Goal: Complete application form: Complete application form

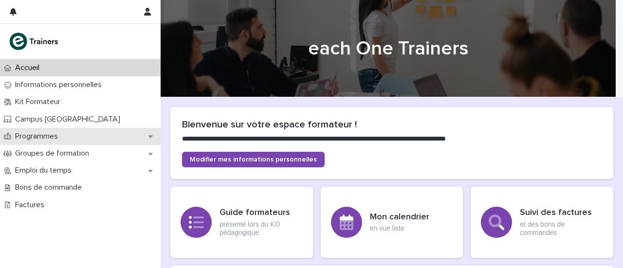
click at [73, 141] on div "Programmes" at bounding box center [80, 136] width 161 height 17
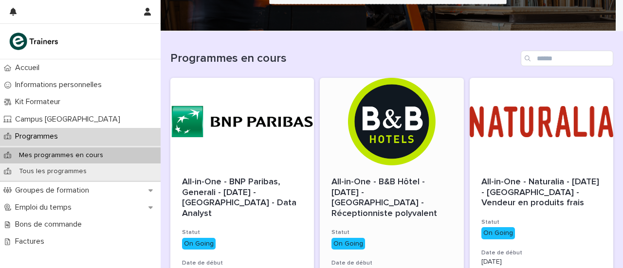
scroll to position [109, 0]
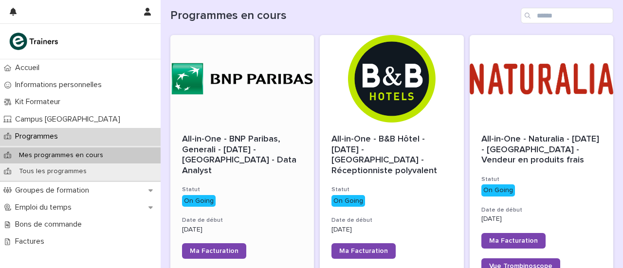
click at [232, 149] on span "All-in-One - BNP Paribas, Generali - [DATE] - [GEOGRAPHIC_DATA] - Data Analyst" at bounding box center [240, 155] width 117 height 40
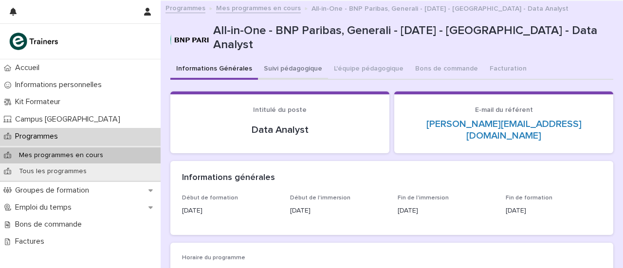
click at [283, 69] on button "Suivi pédagogique" at bounding box center [293, 69] width 70 height 20
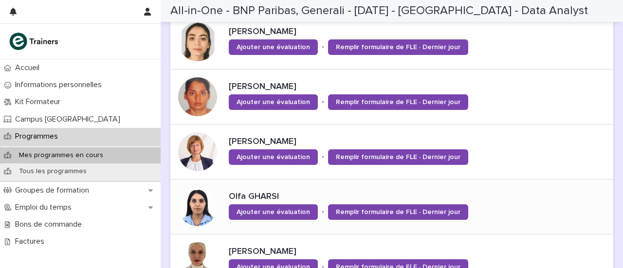
scroll to position [621, 0]
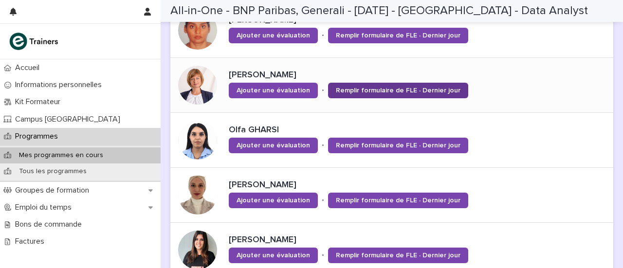
click at [328, 83] on link "Remplir formulaire de FLE · Dernier jour" at bounding box center [398, 91] width 140 height 16
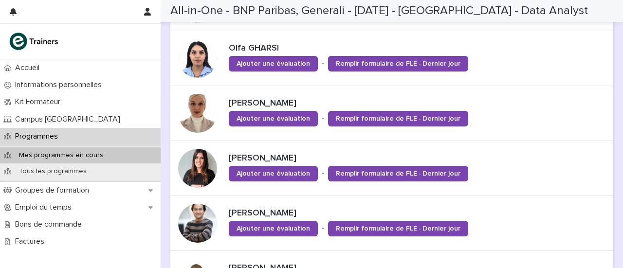
scroll to position [701, 0]
